Goal: Complete application form

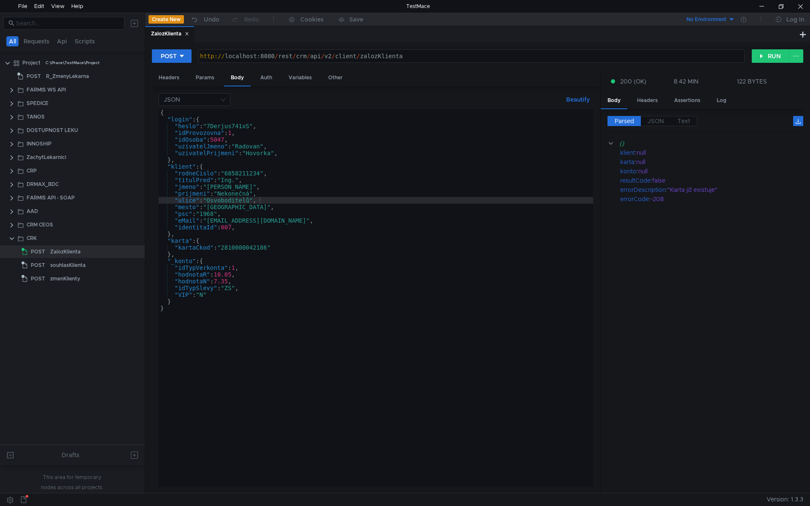
scroll to position [0, 0]
click at [243, 187] on div "{ "login" : { "heslo" : "7Derjus741xS" , "idProvozovna" : 1 , "idOsoba" : 5047 …" at bounding box center [376, 304] width 434 height 391
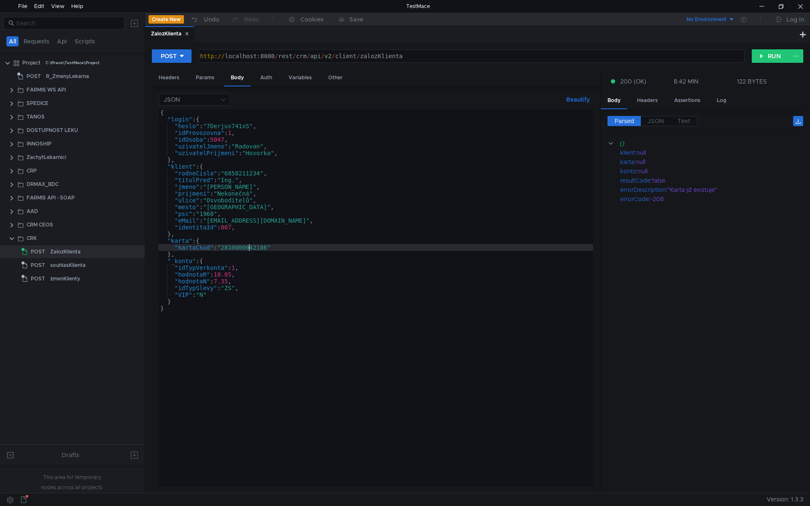
click at [248, 246] on div "{ "login" : { "heslo" : "7Derjus741xS" , "idProvozovna" : 1 , "idOsoba" : 5047 …" at bounding box center [376, 304] width 434 height 391
paste textarea "88353015"
click at [245, 210] on div "{ "login" : { "heslo" : "7Derjus741xS" , "idProvozovna" : 1 , "idOsoba" : 5047 …" at bounding box center [376, 304] width 434 height 391
click at [253, 248] on div "{ "login" : { "heslo" : "7Derjus741xS" , "idProvozovna" : 1 , "idOsoba" : 5047 …" at bounding box center [376, 304] width 434 height 391
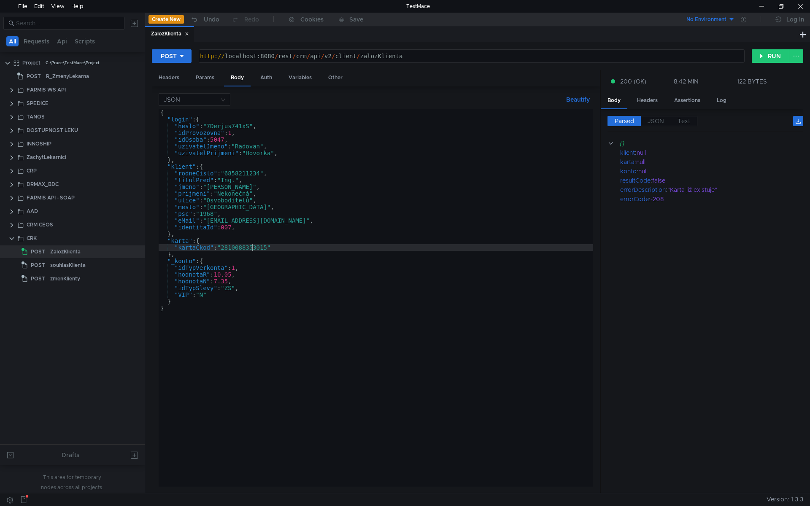
click at [253, 248] on div "{ "login" : { "heslo" : "7Derjus741xS" , "idProvozovna" : 1 , "idOsoba" : 5047 …" at bounding box center [376, 304] width 434 height 391
click at [251, 197] on div "{ "login" : { "heslo" : "7Derjus741xS" , "idProvozovna" : 1 , "idOsoba" : 5047 …" at bounding box center [376, 304] width 434 height 391
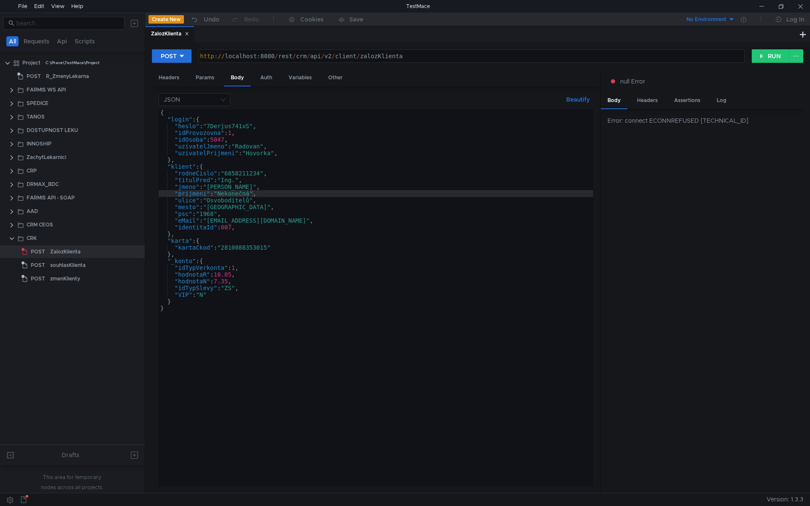
click at [281, 223] on div "{ "login" : { "heslo" : "7Derjus741xS" , "idProvozovna" : 1 , "idOsoba" : 5047 …" at bounding box center [376, 304] width 434 height 391
type textarea ""eMail": "[EMAIL_ADDRESS][DOMAIN_NAME]","
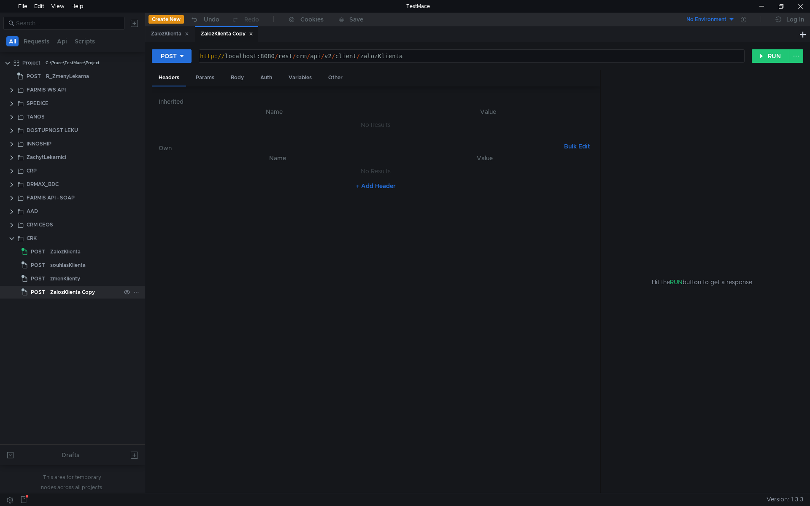
click at [89, 291] on div "ZalozKlienta Copy" at bounding box center [72, 292] width 45 height 13
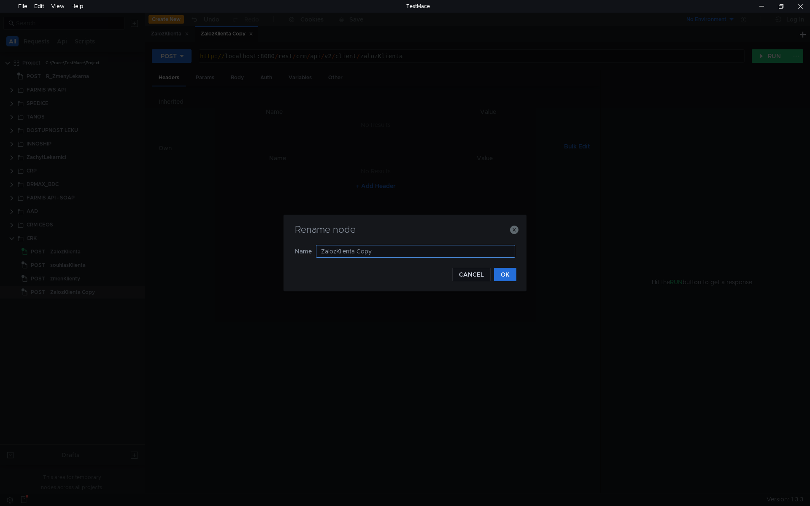
click at [410, 253] on input "ZalozKlienta Copy" at bounding box center [415, 251] width 199 height 13
type input "ZalozKlienta DrMax"
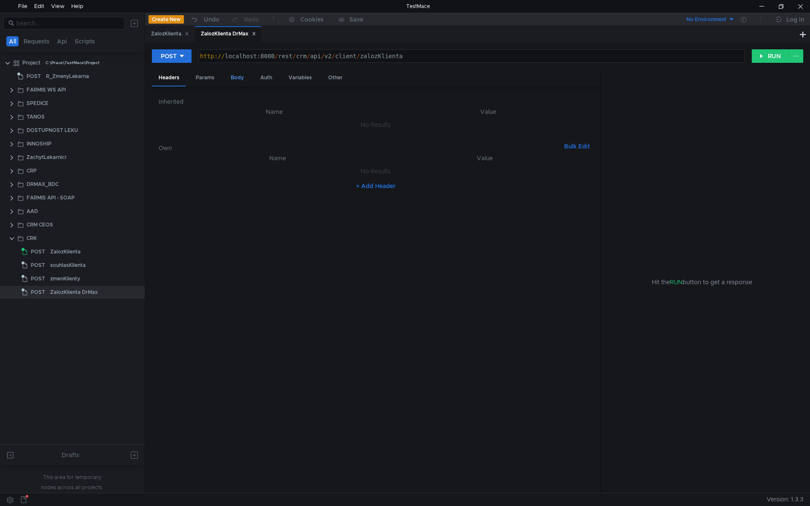
click at [239, 79] on div "Body" at bounding box center [237, 78] width 27 height 16
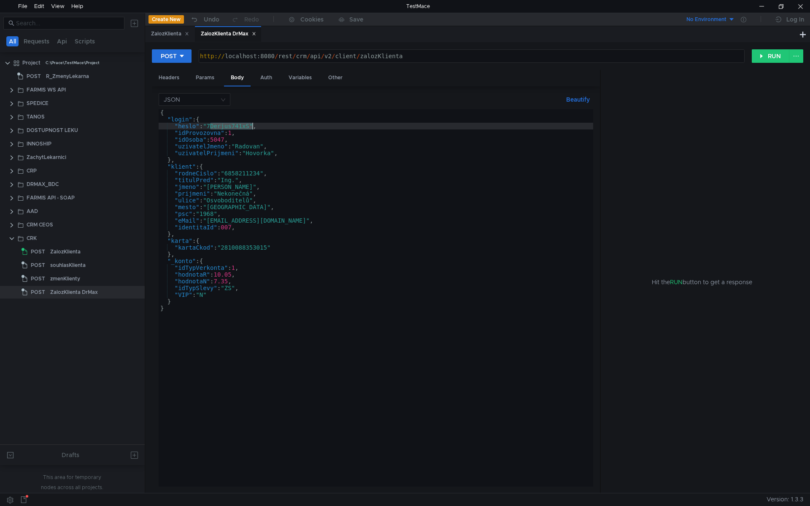
drag, startPoint x: 210, startPoint y: 126, endPoint x: 253, endPoint y: 124, distance: 42.2
click at [253, 124] on div "{ "login" : { "heslo" : "7Derjus741xS" , "idProvozovna" : 1 , "idOsoba" : 5047 …" at bounding box center [376, 304] width 434 height 391
paste textarea "rk213"
click at [232, 132] on div "{ "login" : { "heslo" : "rk213" , "idProvozovna" : 1 , "idOsoba" : 5047 , "uziv…" at bounding box center [376, 304] width 434 height 391
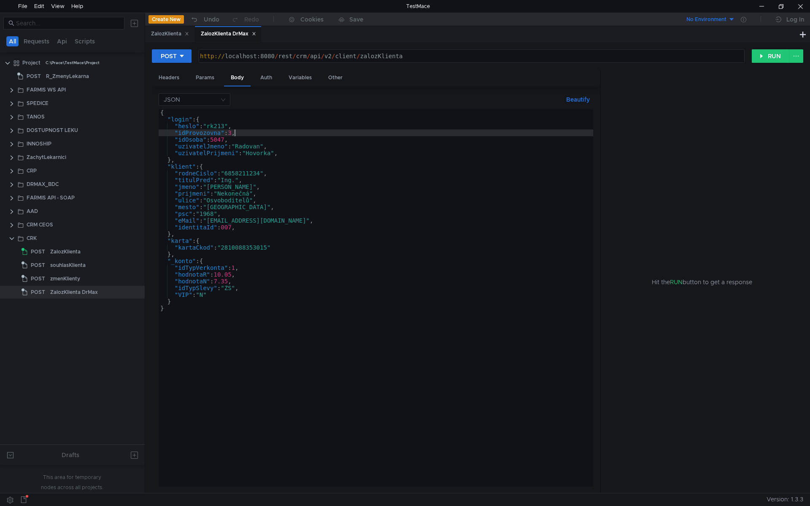
click at [248, 168] on div "{ "login" : { "heslo" : "rk213" , "idProvozovna" : 3 , "idOsoba" : 5047 , "uziv…" at bounding box center [376, 304] width 434 height 391
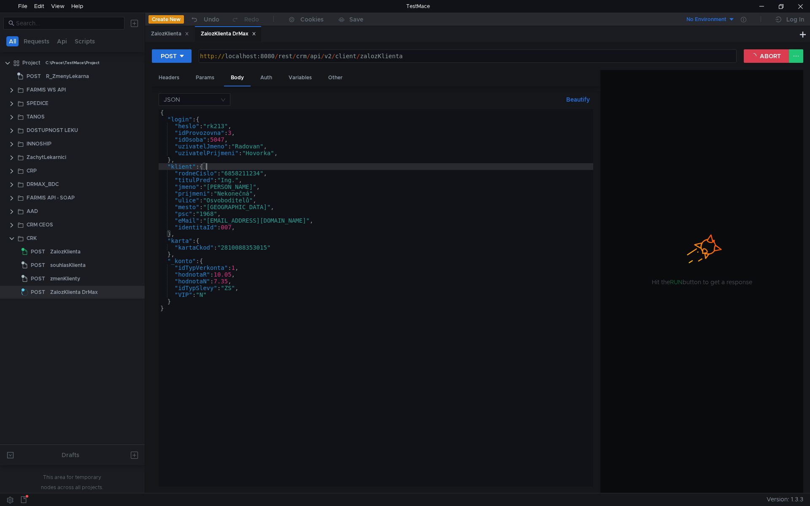
type textarea ""klient": {"
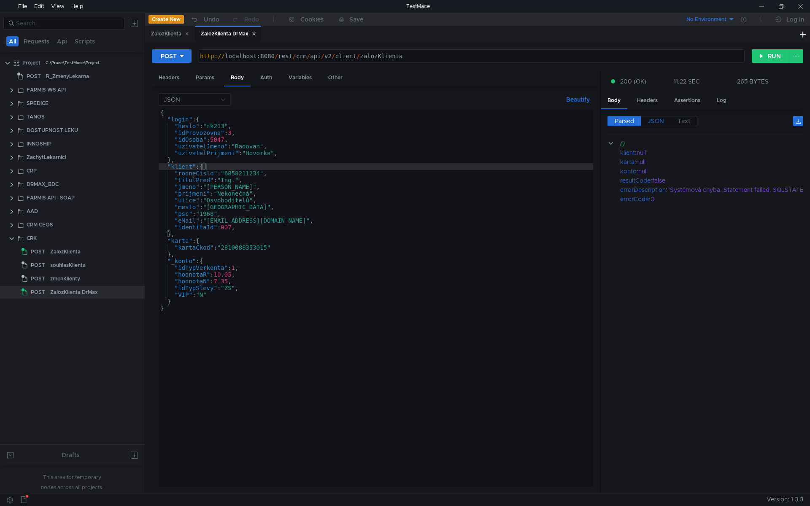
click at [657, 121] on span "JSON" at bounding box center [655, 121] width 16 height 8
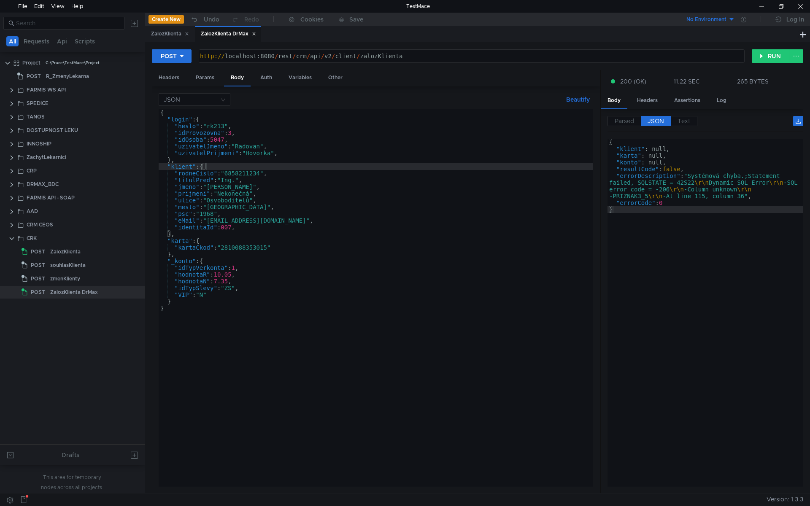
type textarea ""errorDescription": "Systémová chyba.;Statement failed, SQLSTATE = 42S22\r\nDyn…"
click at [627, 195] on div "{ "klient" : null, "karta" : null, "konto" : null, "resultCode" : false , "erro…" at bounding box center [705, 319] width 196 height 361
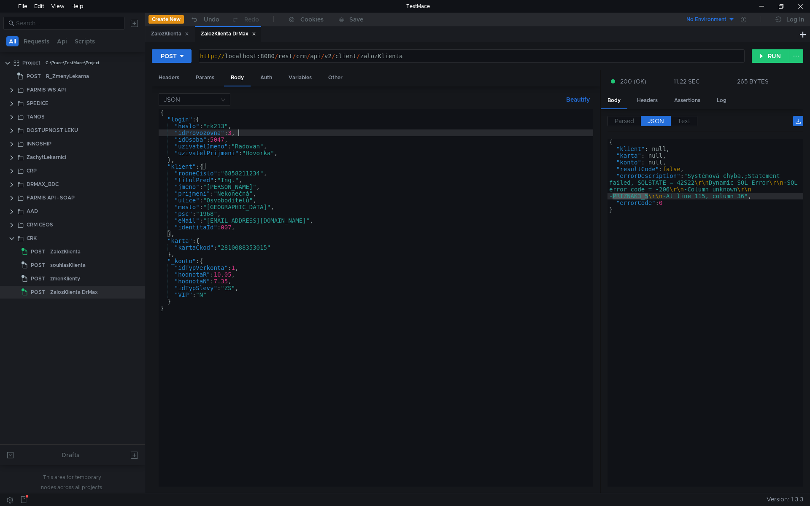
type textarea ""idProvozovna": 3,"
click at [286, 135] on div "{ "login" : { "heslo" : "rk213" , "idProvozovna" : 3 , "idOsoba" : 5047 , "uziv…" at bounding box center [376, 304] width 434 height 391
click at [215, 249] on div "{ "login" : { "heslo" : "rk213" , "idProvozovna" : 3 , "idOsoba" : 5047 , "uziv…" at bounding box center [376, 304] width 434 height 391
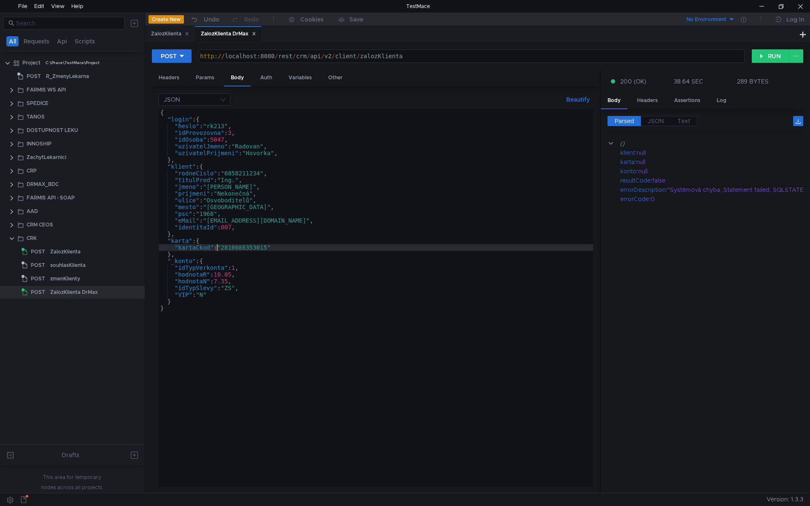
click at [234, 279] on div "{ "login" : { "heslo" : "rk213" , "idProvozovna" : 3 , "idOsoba" : 5047 , "uziv…" at bounding box center [376, 304] width 434 height 391
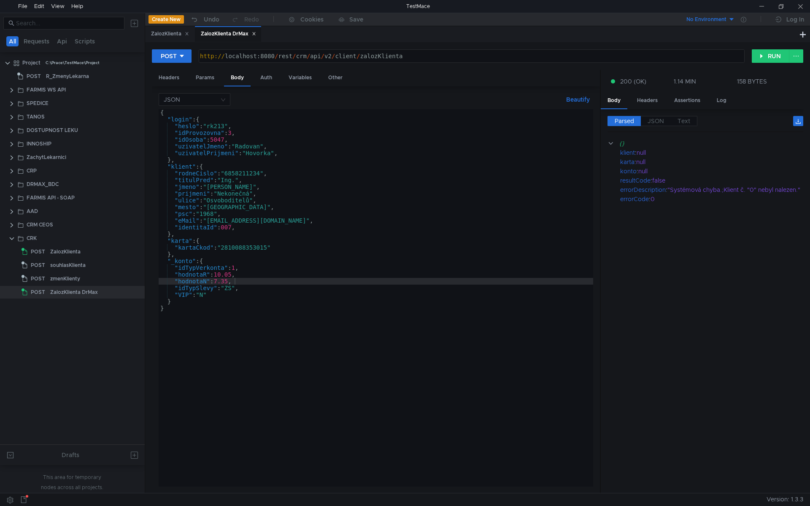
click at [323, 248] on div "{ "login" : { "heslo" : "rk213" , "idProvozovna" : 3 , "idOsoba" : 5047 , "uziv…" at bounding box center [376, 304] width 434 height 391
type textarea ""kartaCkod": "2810088353015""
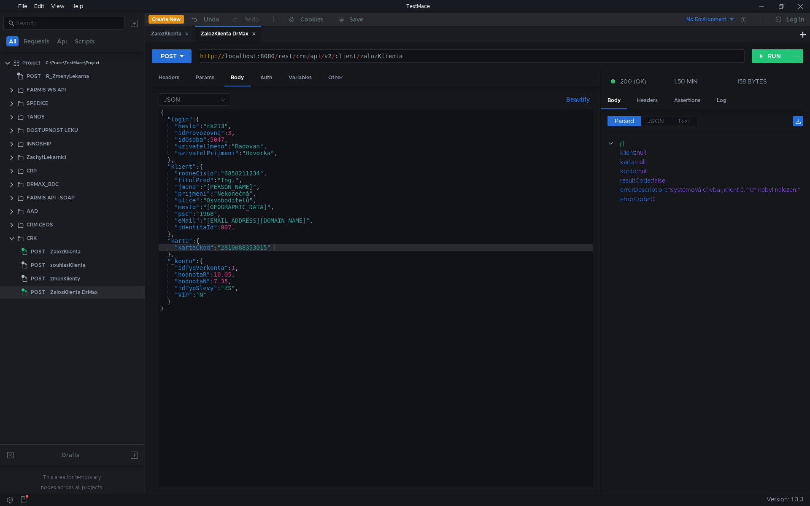
scroll to position [0, 3]
click at [509, 215] on div "{ "login" : { "heslo" : "rk213" , "idProvozovna" : 3 , "idOsoba" : 5047 , "uziv…" at bounding box center [376, 304] width 434 height 391
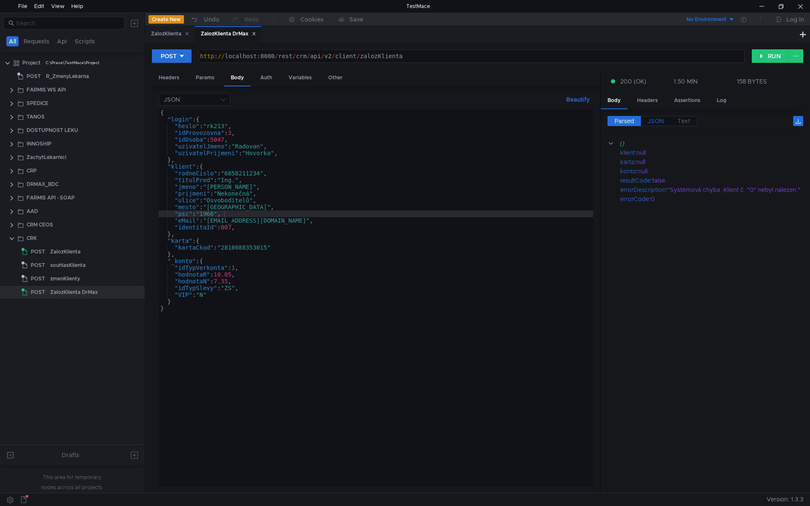
click at [647, 121] on label "JSON" at bounding box center [656, 121] width 30 height 10
type textarea ""mesto": "Hradec Králové","
click at [254, 209] on div "{ "login" : { "heslo" : "rk213" , "idProvozovna" : 3 , "idOsoba" : 5047 , "uziv…" at bounding box center [376, 304] width 434 height 391
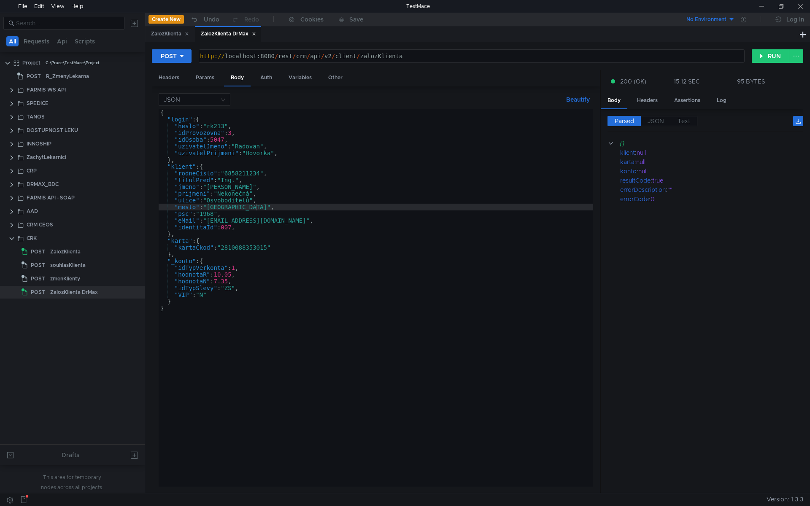
scroll to position [0, 3]
click at [236, 199] on div "{ "login" : { "heslo" : "rk213" , "idProvozovna" : 3 , "idOsoba" : 5047 , "uziv…" at bounding box center [376, 304] width 434 height 391
type textarea ""ulice": "Osvoboditelů","
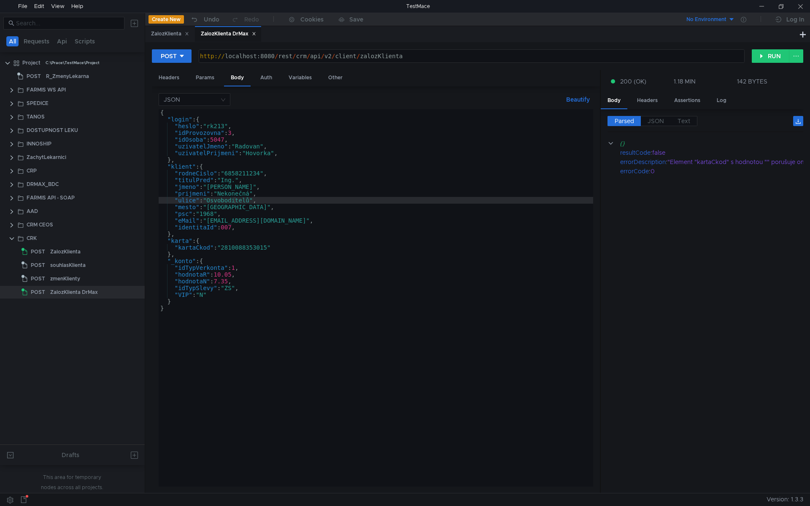
scroll to position [0, 3]
click at [281, 183] on div "{ "login" : { "heslo" : "rk213" , "idProvozovna" : 3 , "idOsoba" : 5047 , "uziv…" at bounding box center [376, 304] width 434 height 391
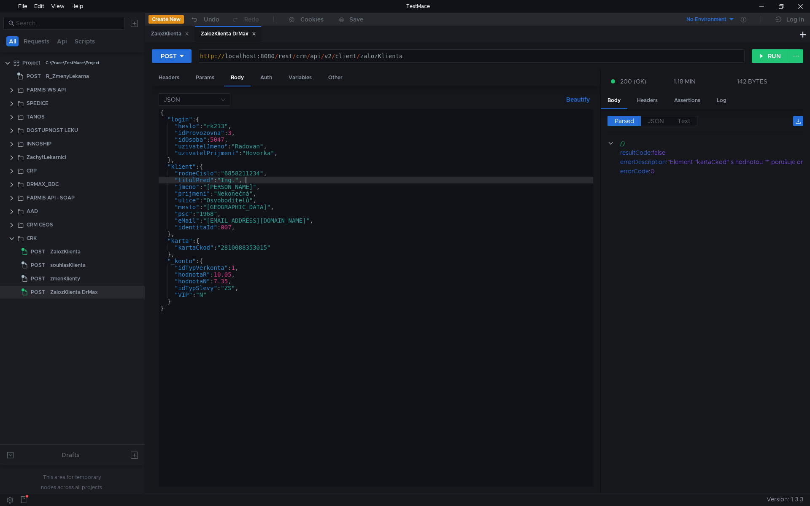
click at [230, 202] on div "{ "login" : { "heslo" : "rk213" , "idProvozovna" : 3 , "idOsoba" : 5047 , "uziv…" at bounding box center [376, 304] width 434 height 391
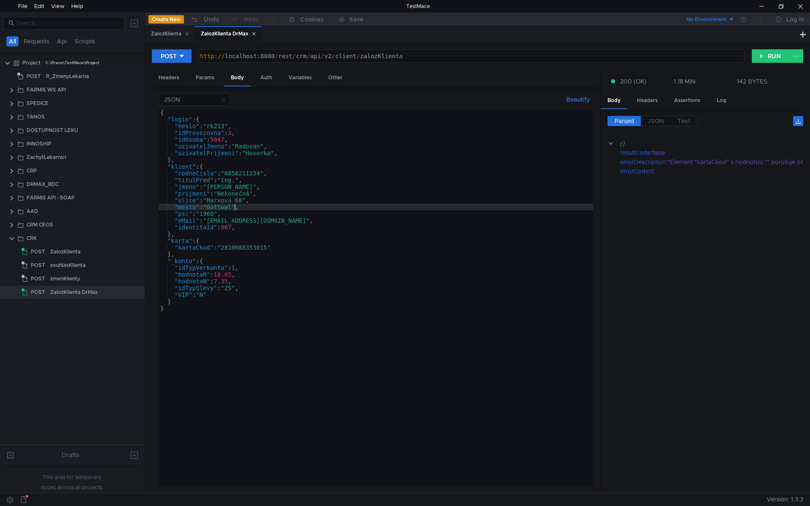
scroll to position [0, 6]
click at [240, 205] on div "{ "login" : { "heslo" : "rk213" , "idProvozovna" : 3 , "idOsoba" : 5047 , "uziv…" at bounding box center [376, 304] width 434 height 391
paste textarea "v"
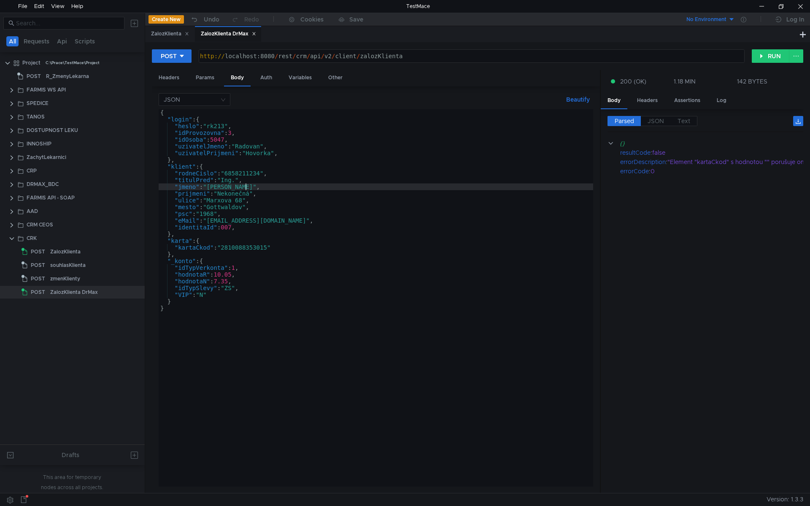
click at [273, 188] on div "{ "login" : { "heslo" : "rk213" , "idProvozovna" : 3 , "idOsoba" : 5047 , "uziv…" at bounding box center [376, 304] width 434 height 391
click at [249, 219] on div "{ "login" : { "heslo" : "rk213" , "idProvozovna" : 3 , "idOsoba" : 5047 , "uziv…" at bounding box center [376, 304] width 434 height 391
type textarea ""eMail": "[EMAIL_ADDRESS][DOMAIN_NAME]","
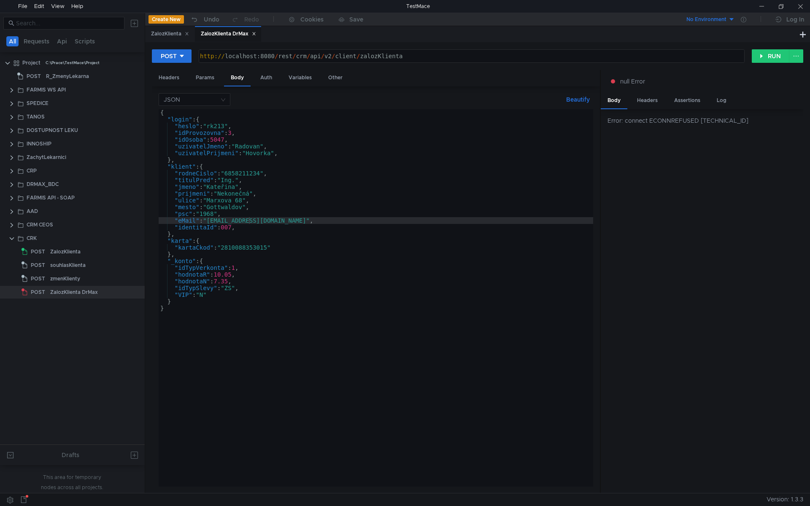
scroll to position [0, 5]
click at [238, 205] on div "{ "login" : { "heslo" : "rk213" , "idProvozovna" : 3 , "idOsoba" : 5047 , "uziv…" at bounding box center [376, 304] width 434 height 391
type textarea ""mesto": "Gottwaldov","
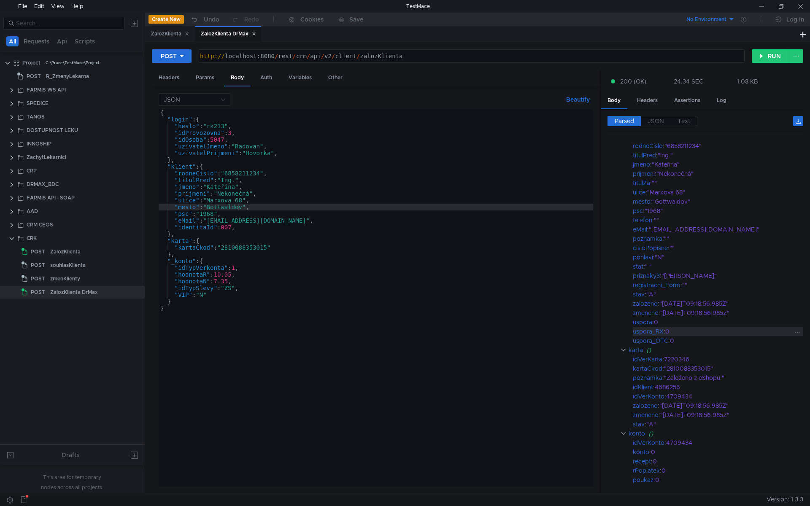
scroll to position [0, 0]
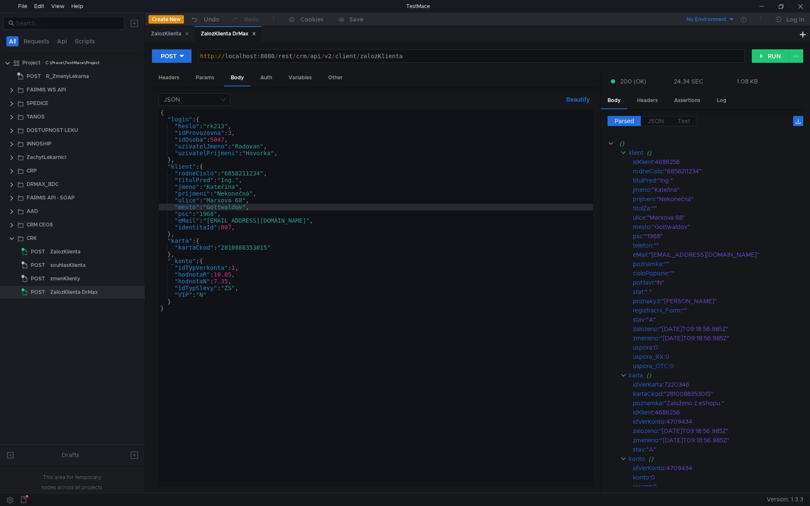
scroll to position [0, 5]
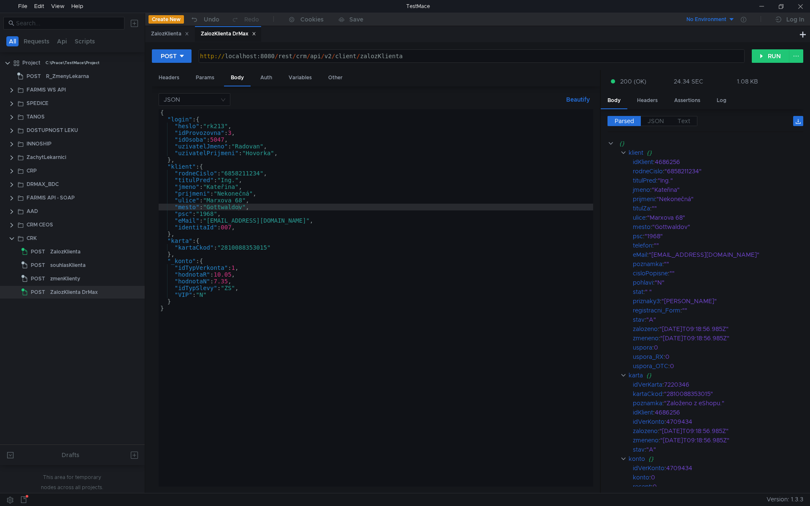
scroll to position [0, 5]
click at [765, 5] on div at bounding box center [761, 6] width 19 height 13
